Goal: Transaction & Acquisition: Book appointment/travel/reservation

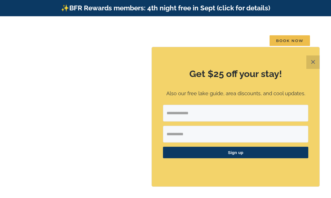
click at [185, 112] on input "Email Address" at bounding box center [235, 113] width 145 height 17
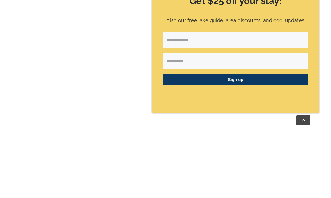
type input "**********"
type input "*******"
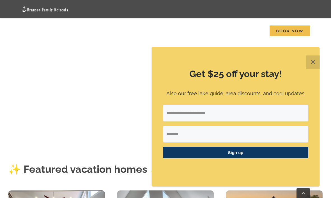
click at [233, 153] on span "Sign up" at bounding box center [235, 152] width 145 height 11
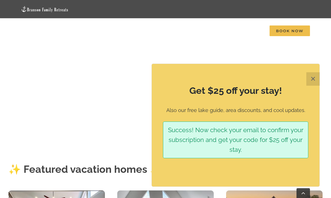
click at [312, 80] on button "✕" at bounding box center [312, 78] width 13 height 13
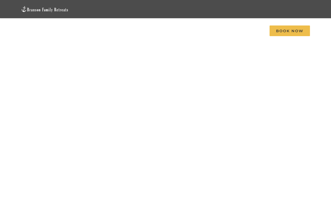
scroll to position [18, 0]
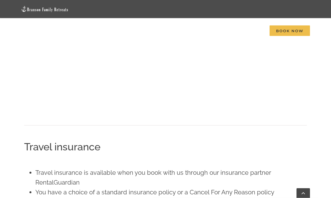
scroll to position [403, 0]
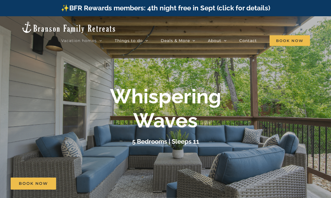
click at [280, 35] on span "Book Now" at bounding box center [289, 40] width 40 height 11
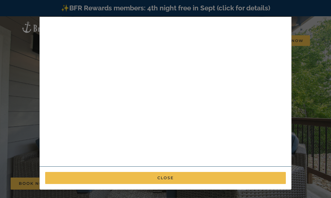
scroll to position [199, 0]
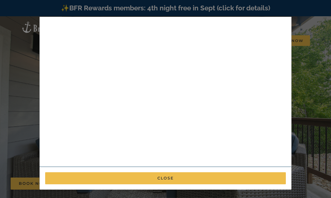
click at [174, 178] on button "Close" at bounding box center [165, 178] width 240 height 12
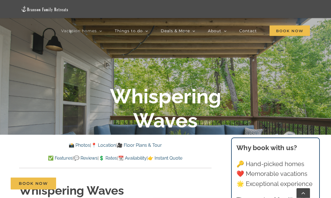
scroll to position [0, 0]
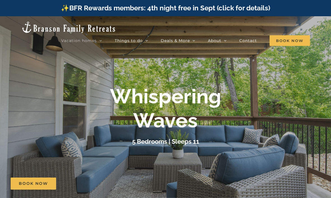
click at [308, 0] on div "✨BFR Rewards members: 4th night free in Sept (click for details)" at bounding box center [165, 8] width 331 height 16
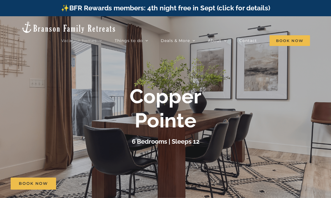
click at [292, 35] on span "Book Now" at bounding box center [289, 40] width 40 height 11
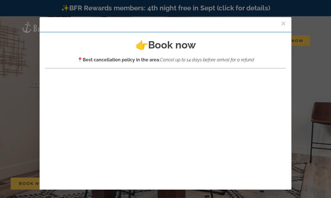
click at [289, 22] on div "×" at bounding box center [165, 24] width 252 height 15
click at [281, 23] on button "×" at bounding box center [282, 23] width 5 height 8
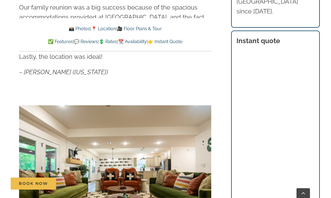
scroll to position [345, 0]
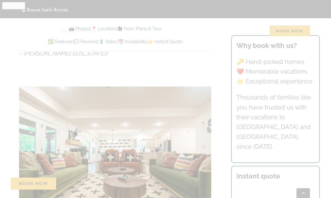
scroll to position [364, 0]
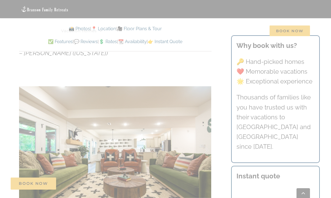
click at [22, 54] on div at bounding box center [165, 99] width 331 height 198
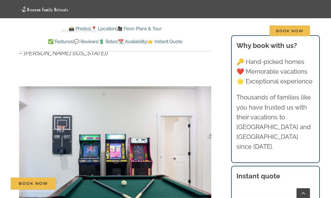
click at [182, 43] on link "👉 Instant Quote" at bounding box center [165, 41] width 34 height 5
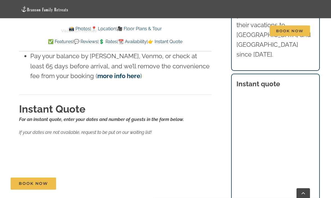
scroll to position [3711, 0]
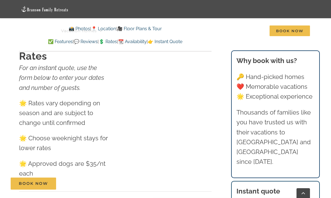
scroll to position [3526, 0]
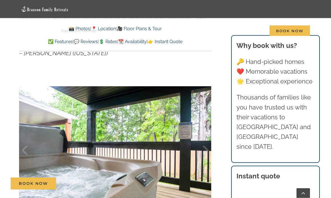
scroll to position [364, 0]
